Goal: Check status

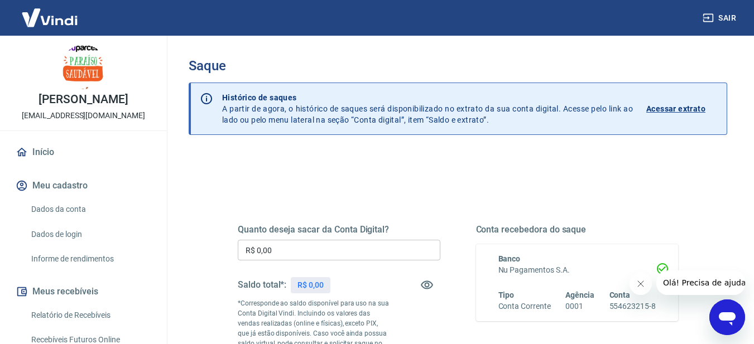
click at [642, 284] on icon "Fechar mensagem da empresa" at bounding box center [640, 284] width 9 height 9
click at [675, 103] on p "Acessar extrato" at bounding box center [675, 108] width 59 height 11
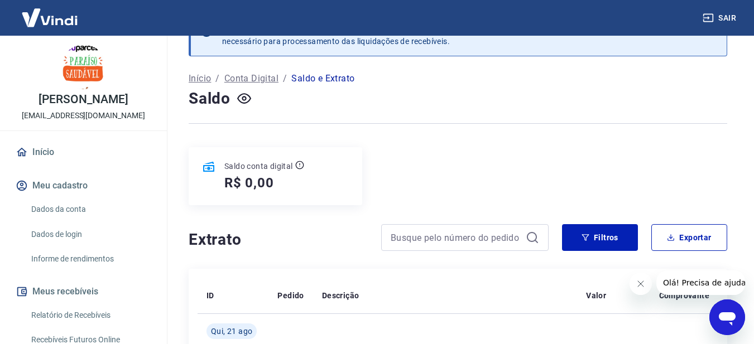
scroll to position [33, 0]
click at [244, 92] on button "button" at bounding box center [244, 99] width 18 height 18
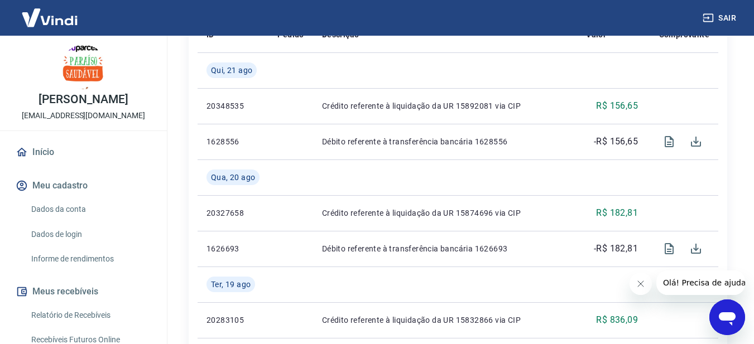
scroll to position [181, 0]
